Goal: Connect with others: Connect with others

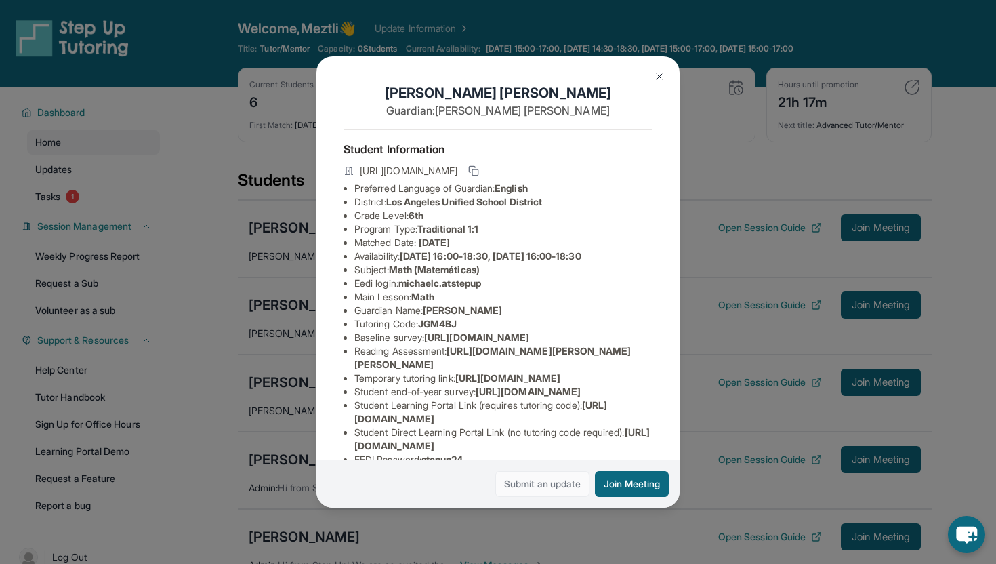
scroll to position [174, 0]
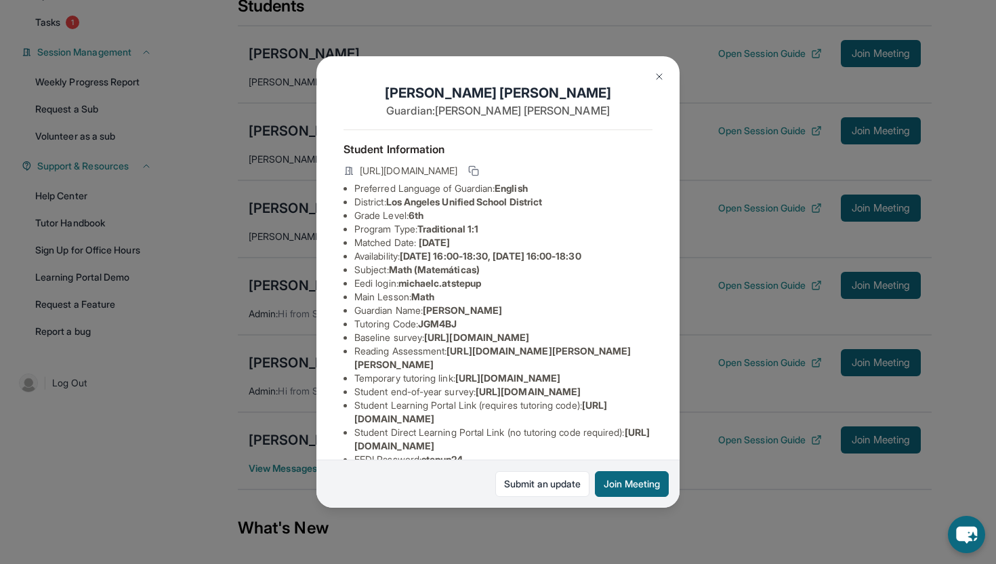
click at [662, 77] on img at bounding box center [659, 76] width 11 height 11
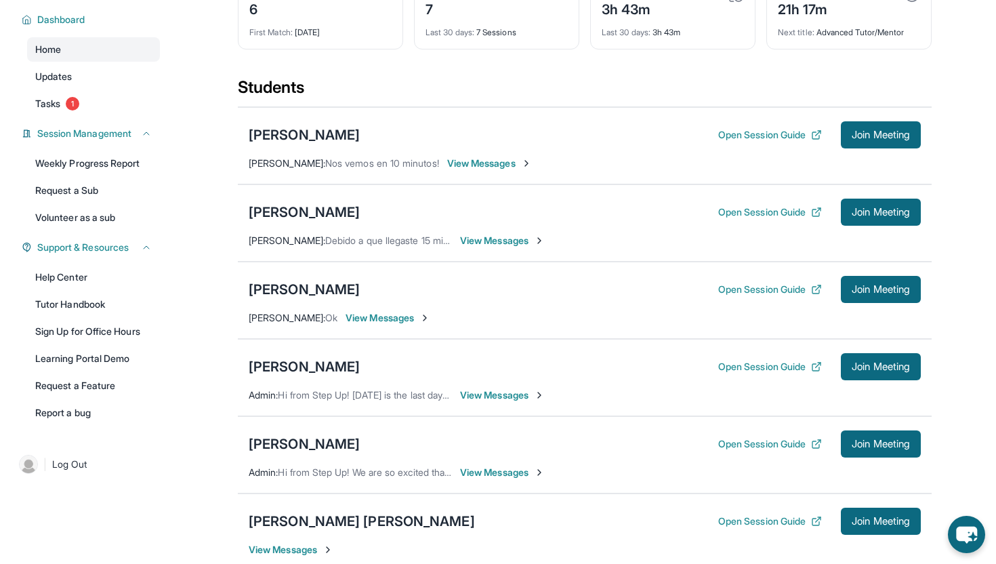
scroll to position [97, 0]
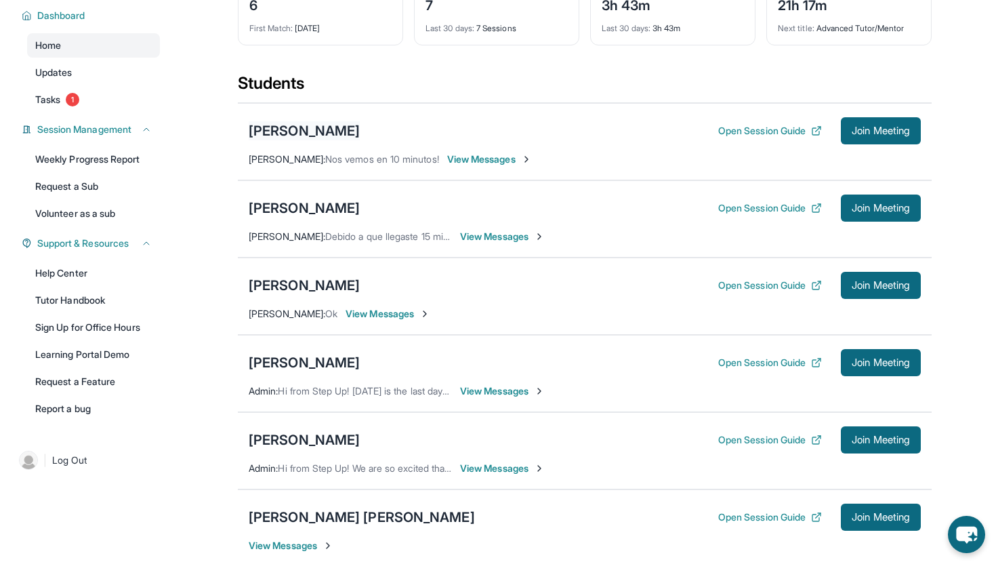
click at [360, 129] on div "[PERSON_NAME]" at bounding box center [304, 130] width 111 height 19
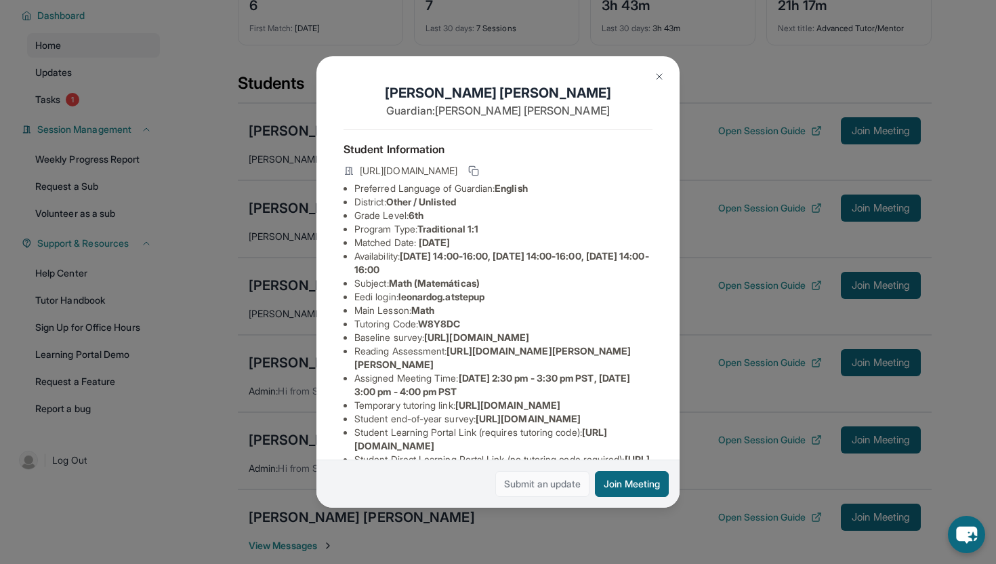
click at [552, 483] on link "Submit an update" at bounding box center [543, 484] width 94 height 26
click at [662, 72] on img at bounding box center [659, 76] width 11 height 11
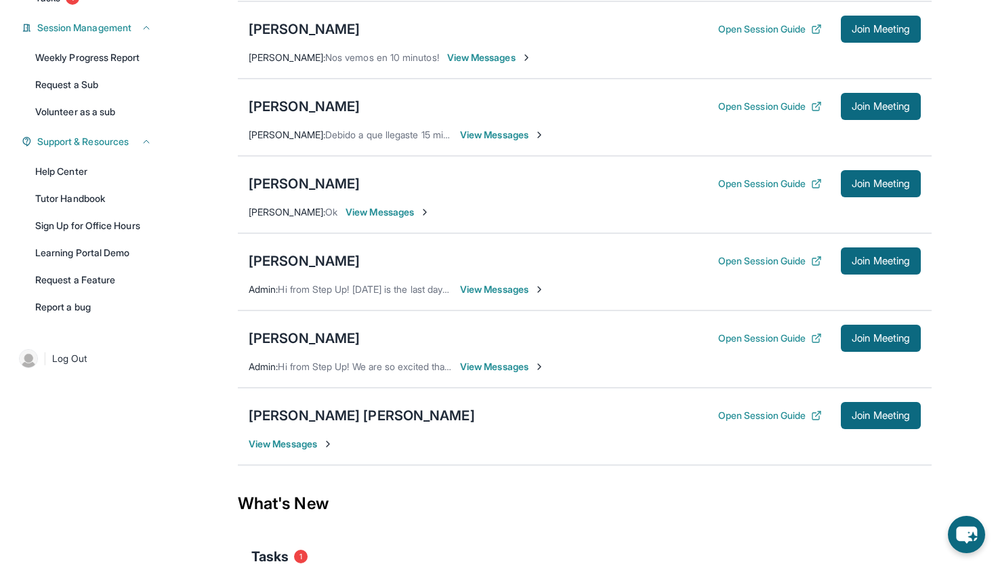
scroll to position [206, 0]
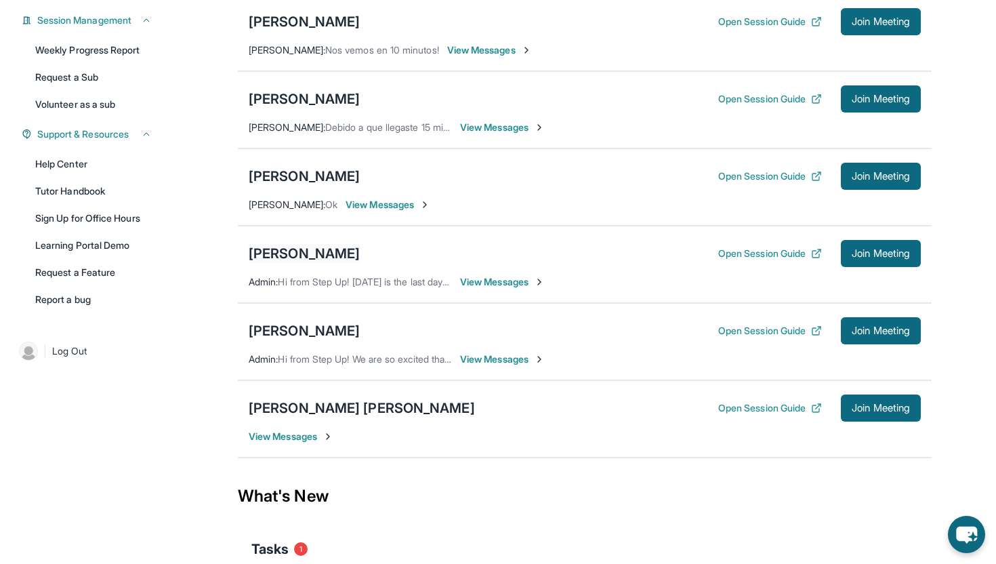
click at [287, 253] on div "[PERSON_NAME]" at bounding box center [304, 253] width 111 height 19
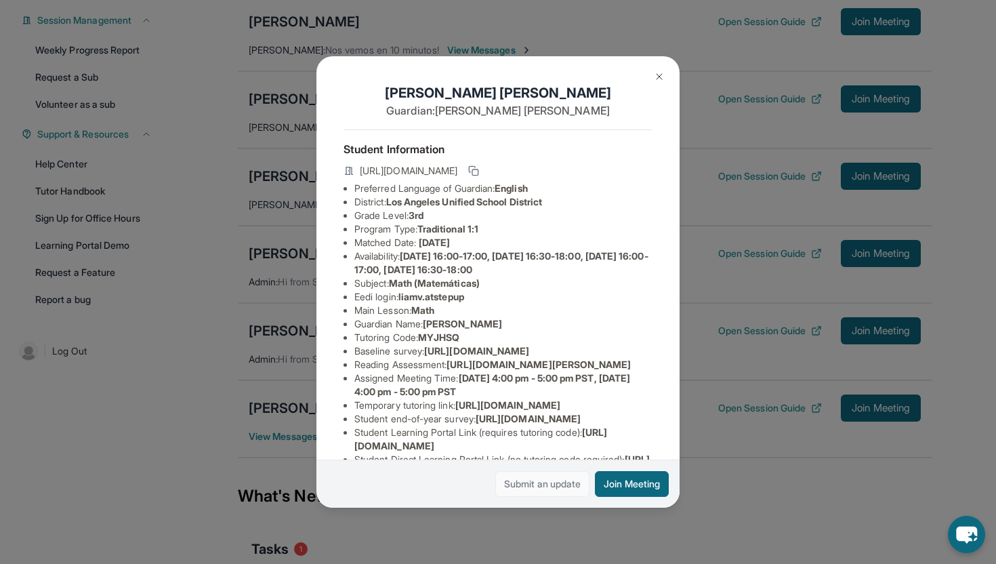
click at [548, 491] on link "Submit an update" at bounding box center [543, 484] width 94 height 26
click at [659, 77] on img at bounding box center [659, 76] width 11 height 11
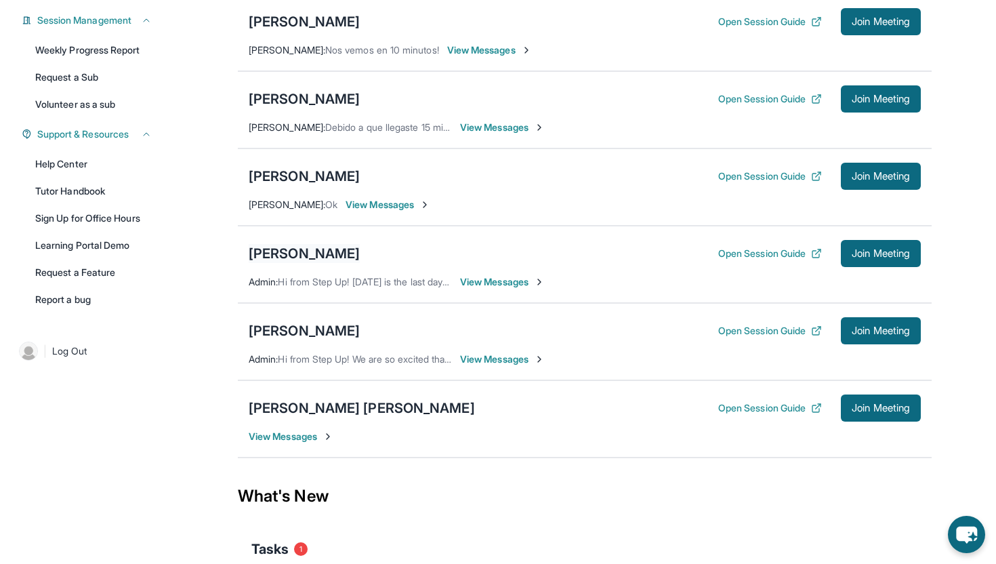
click at [296, 251] on div "[PERSON_NAME]" at bounding box center [304, 253] width 111 height 19
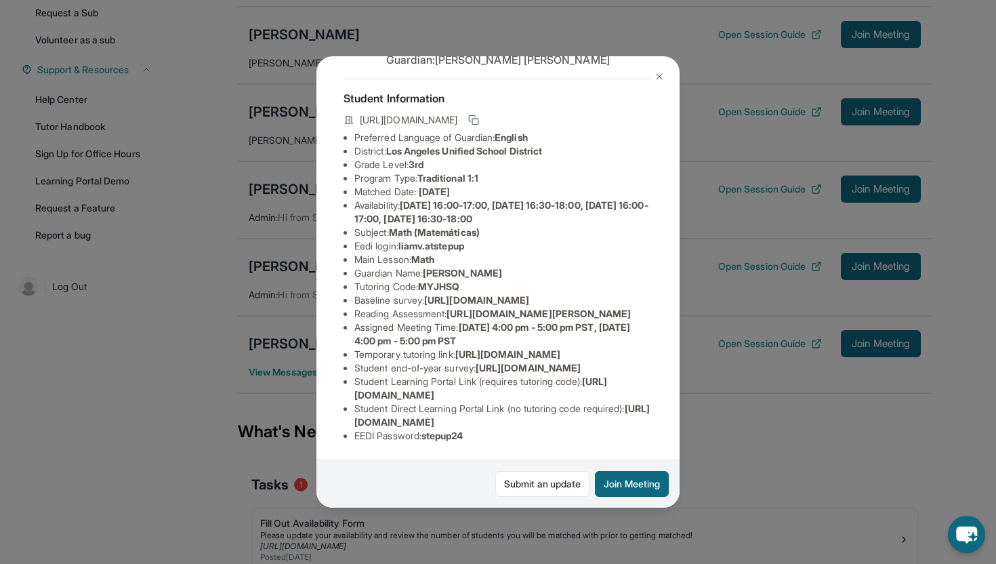
scroll to position [174, 0]
click at [661, 73] on img at bounding box center [659, 76] width 11 height 11
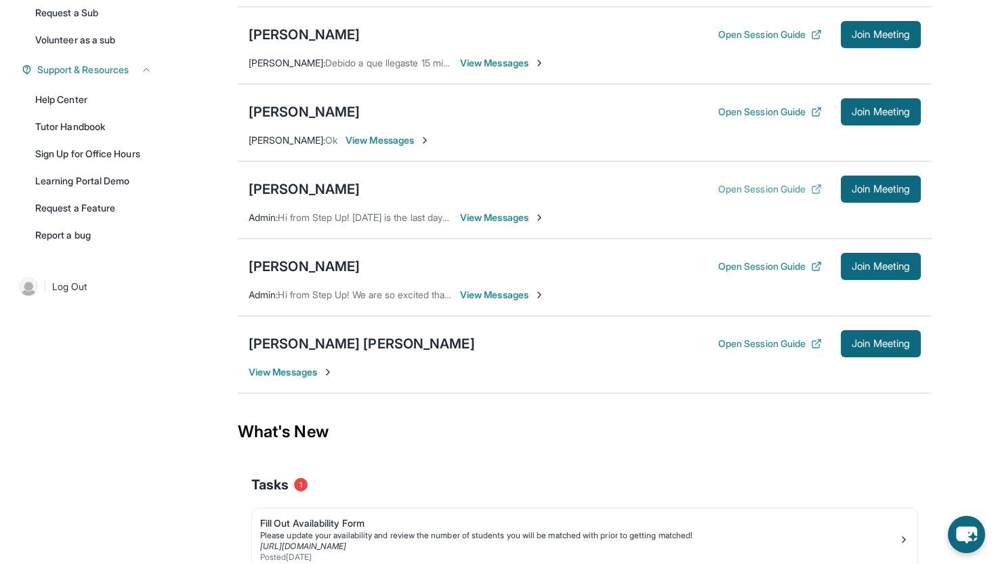
click at [811, 190] on icon at bounding box center [816, 189] width 11 height 11
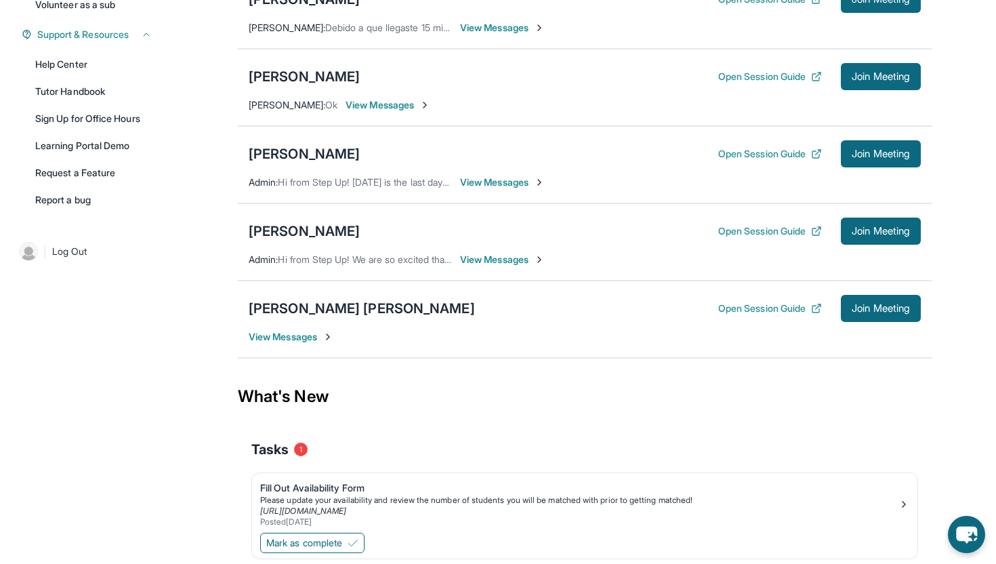
scroll to position [318, 0]
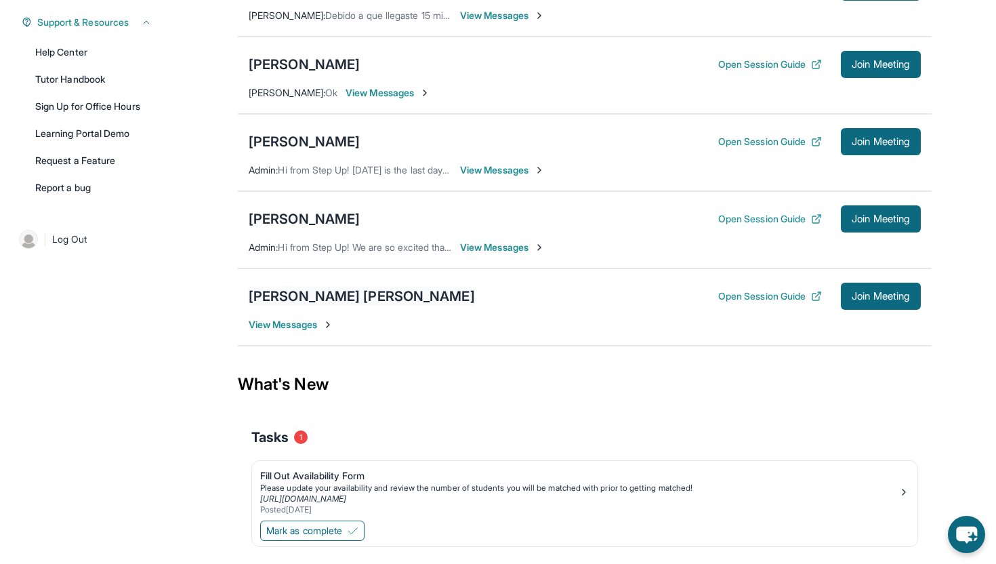
click at [408, 302] on div "[PERSON_NAME] [PERSON_NAME]" at bounding box center [362, 296] width 226 height 19
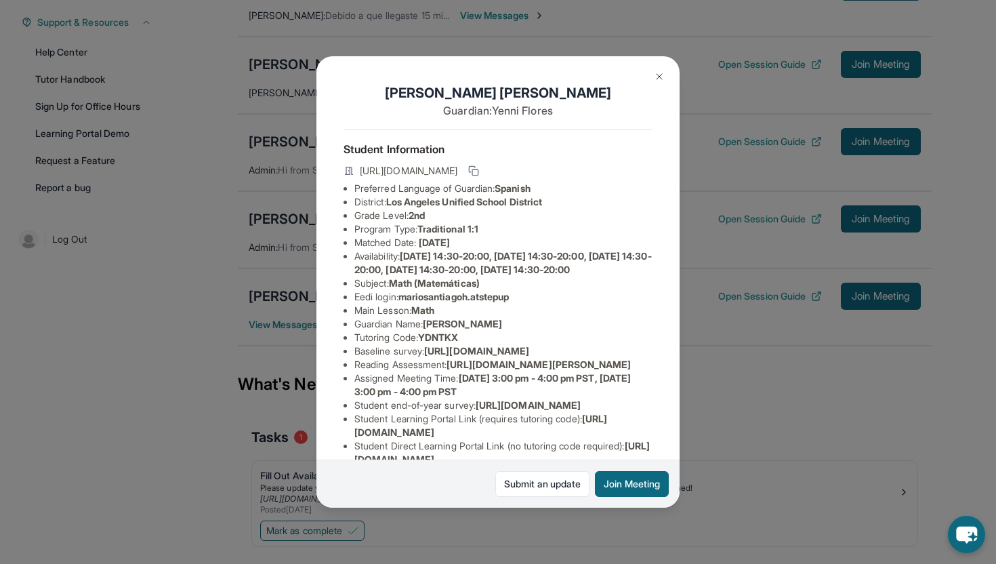
click at [654, 73] on img at bounding box center [659, 76] width 11 height 11
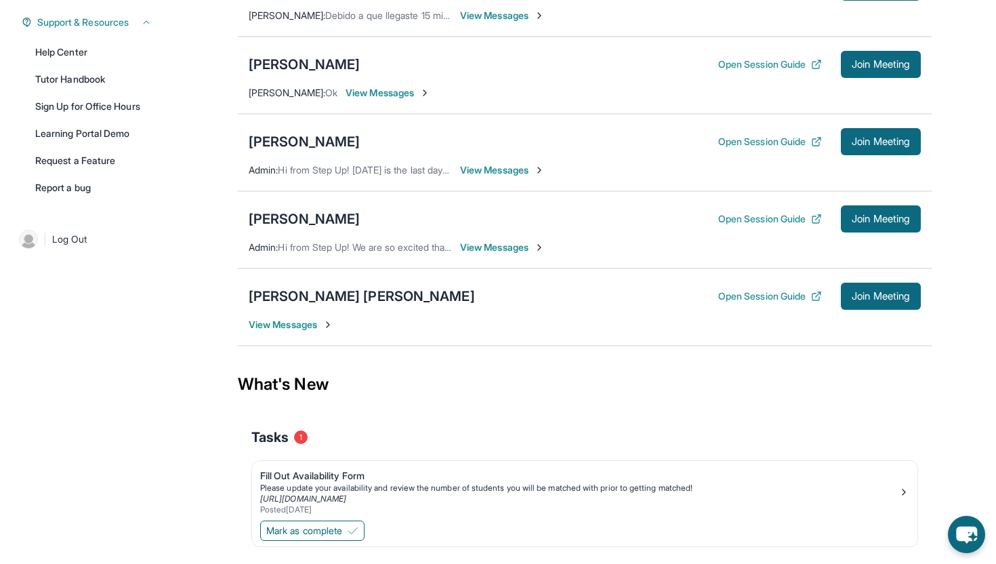
click at [329, 329] on img at bounding box center [328, 324] width 11 height 11
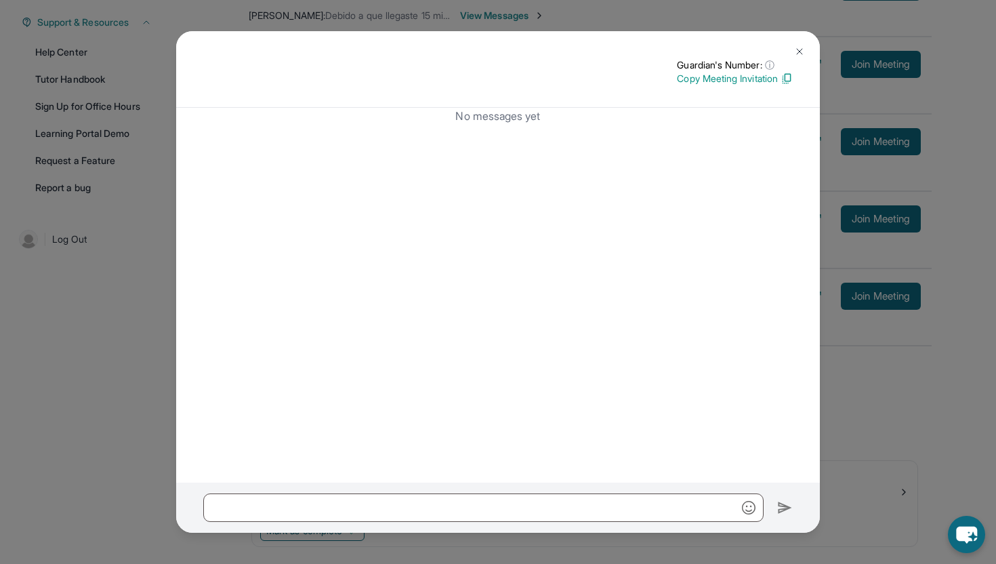
click at [799, 54] on img at bounding box center [799, 51] width 11 height 11
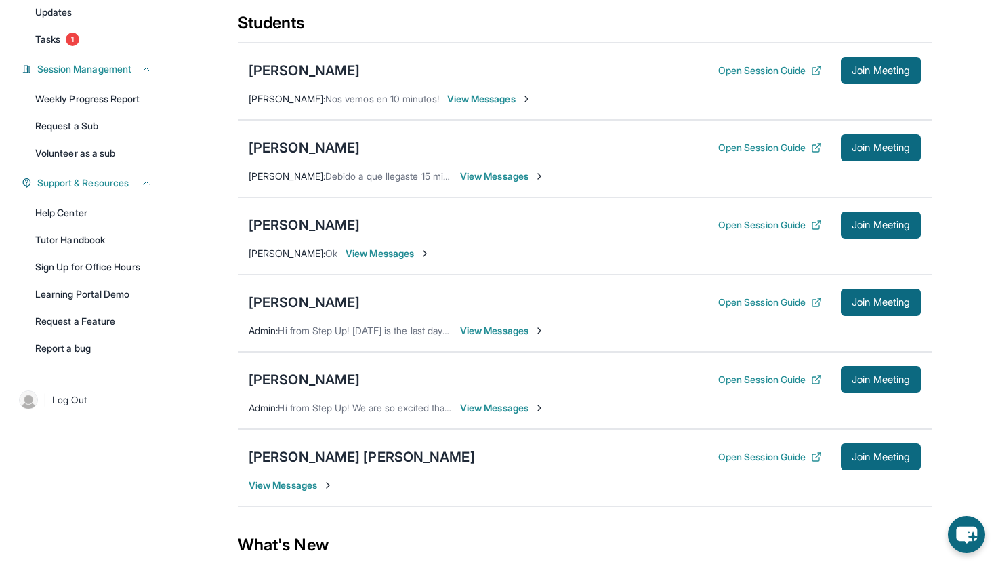
scroll to position [159, 0]
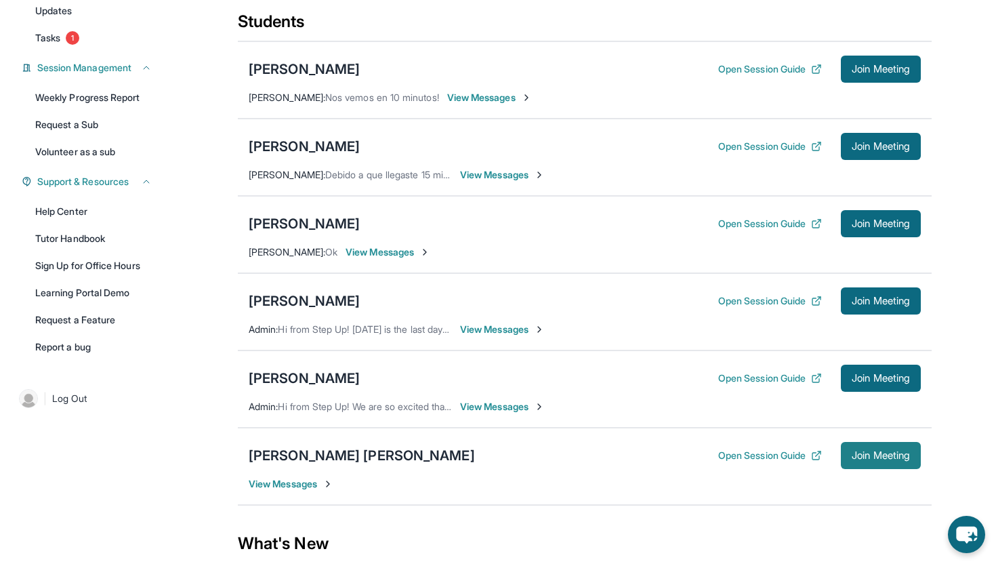
click at [881, 448] on button "Join Meeting" at bounding box center [881, 455] width 80 height 27
click at [852, 458] on span "Join Meeting" at bounding box center [881, 455] width 58 height 8
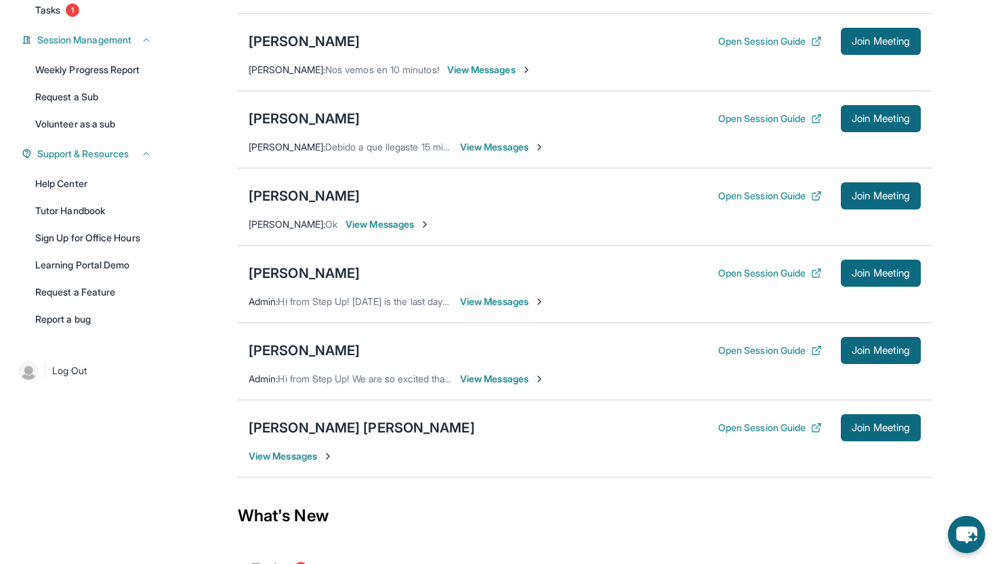
scroll to position [189, 0]
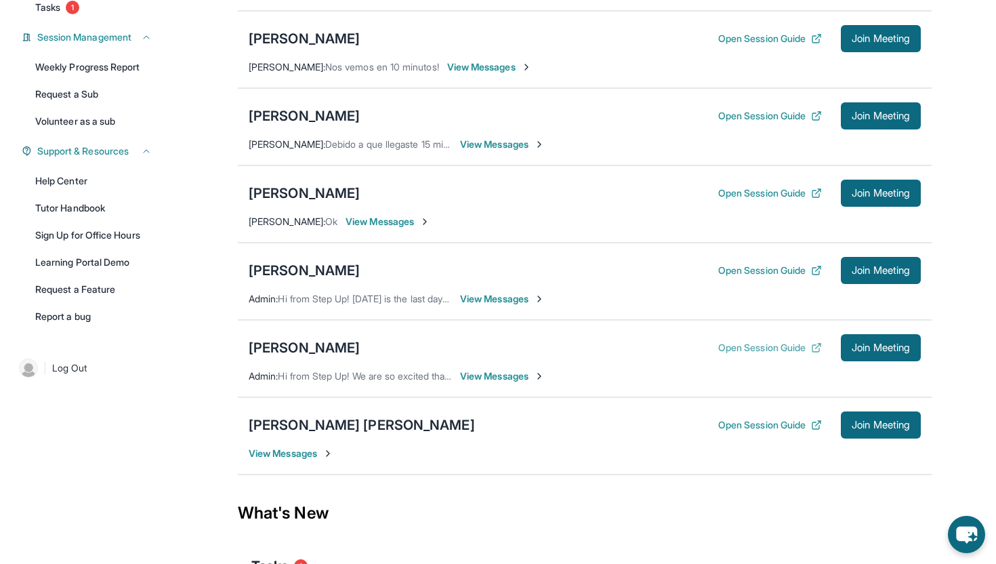
click at [771, 346] on button "Open Session Guide" at bounding box center [771, 348] width 104 height 14
